Goal: Information Seeking & Learning: Learn about a topic

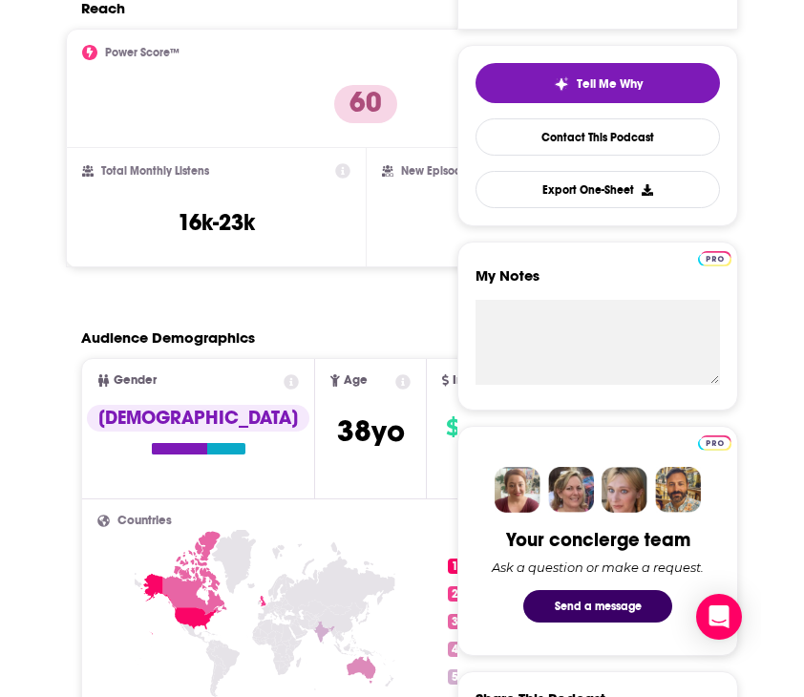
scroll to position [477, 36]
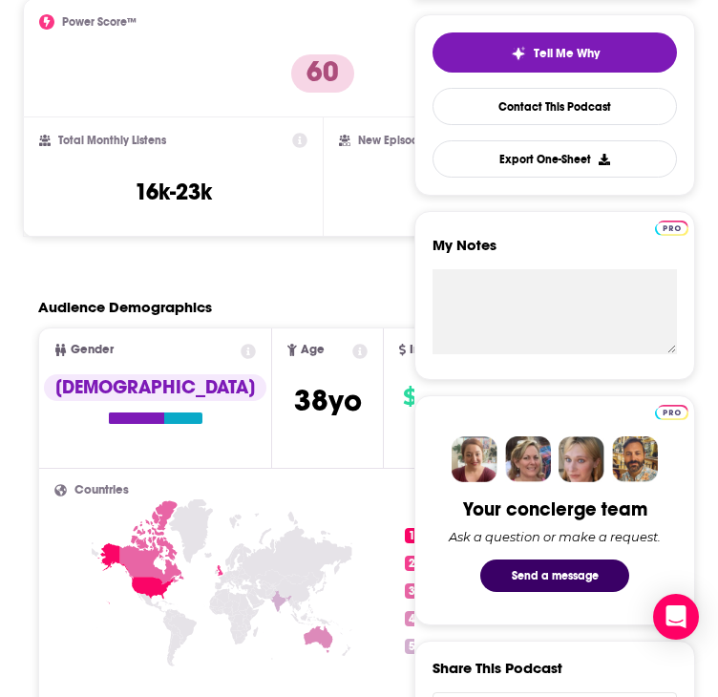
click at [54, 627] on icon at bounding box center [221, 617] width 335 height 237
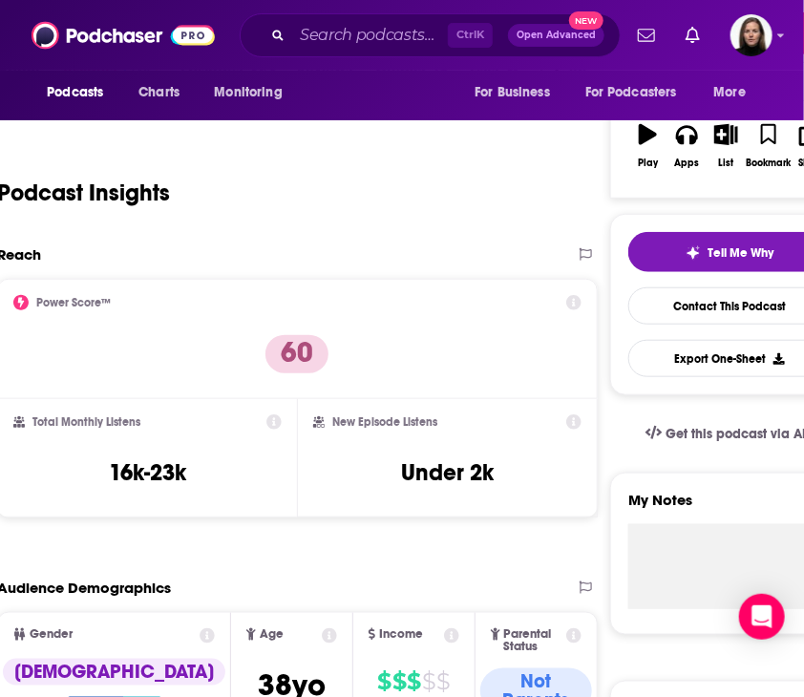
scroll to position [0, 36]
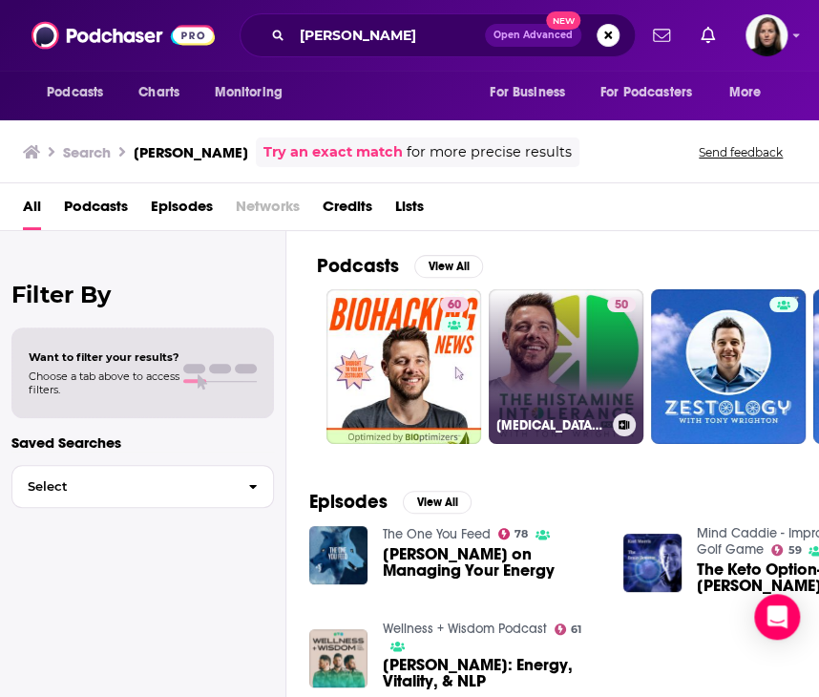
click at [567, 390] on link "50 [MEDICAL_DATA] Podcast" at bounding box center [566, 366] width 155 height 155
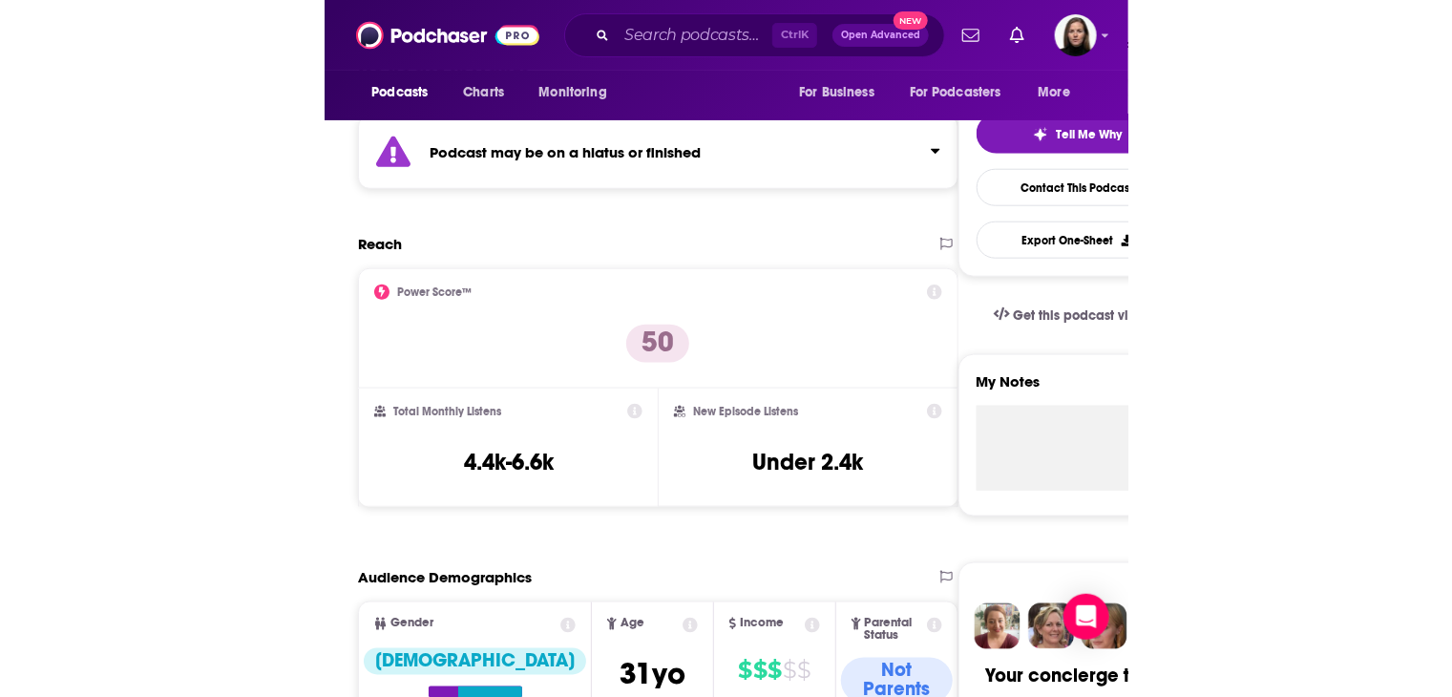
scroll to position [379, 0]
